Goal: Information Seeking & Learning: Learn about a topic

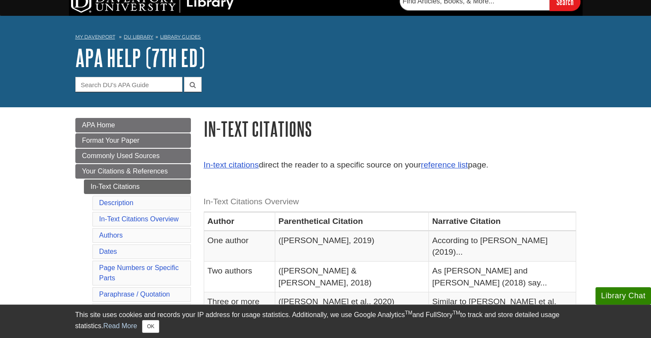
scroll to position [36, 0]
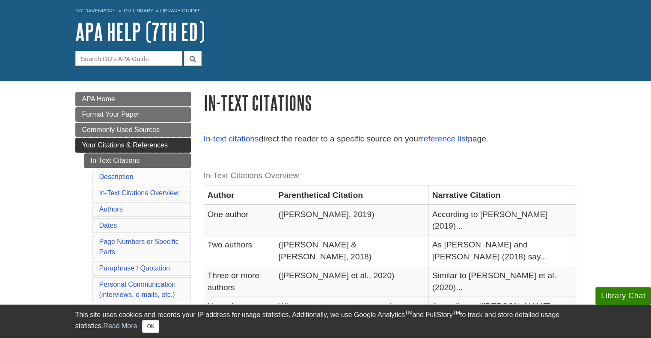
click at [164, 144] on span "Your Citations & References" at bounding box center [125, 145] width 86 height 7
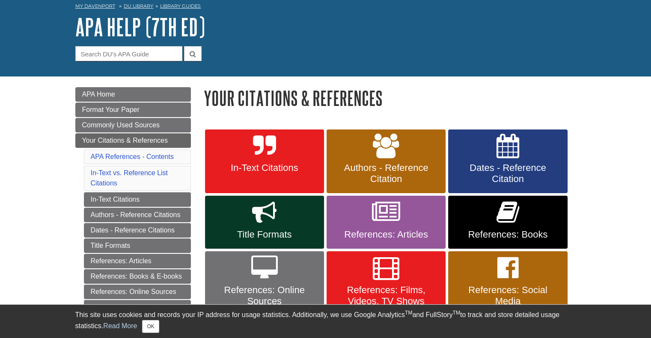
scroll to position [41, 0]
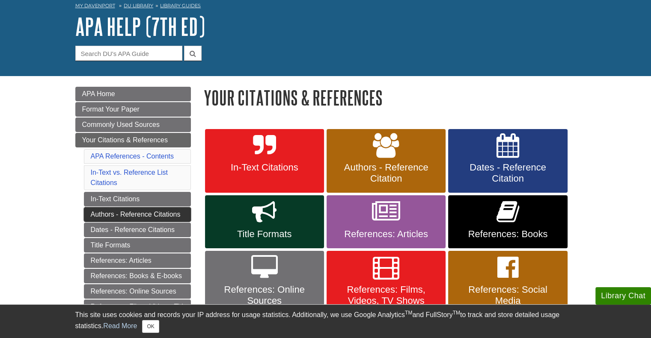
click at [160, 208] on link "Authors - Reference Citations" at bounding box center [137, 214] width 107 height 15
